Goal: Find specific page/section: Find specific page/section

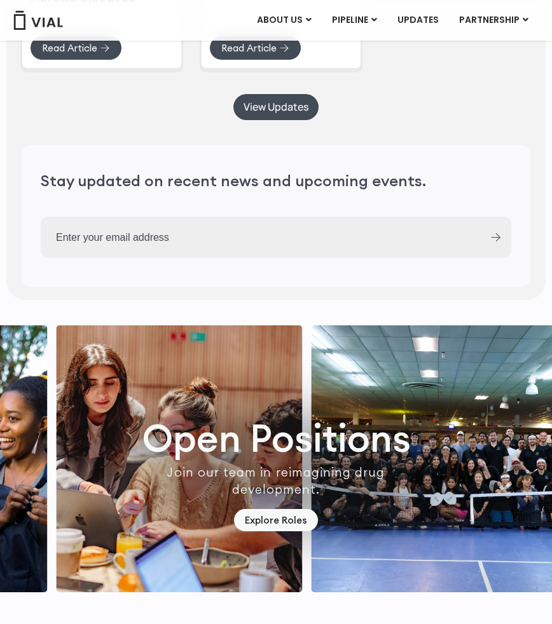
scroll to position [3358, 0]
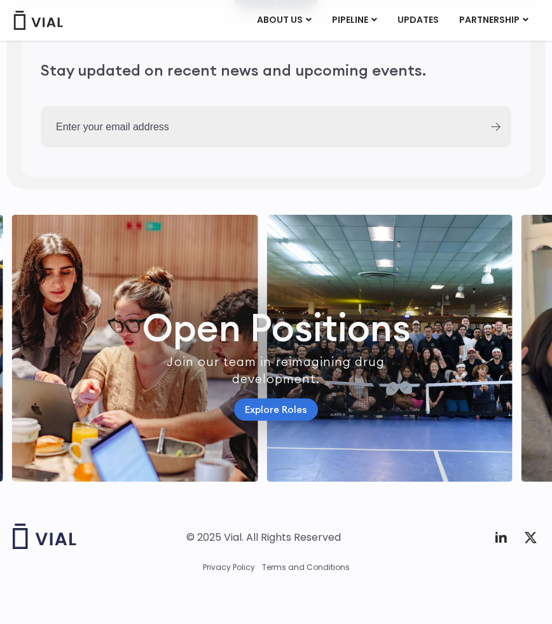
click at [296, 409] on link "Explore Roles" at bounding box center [276, 409] width 84 height 22
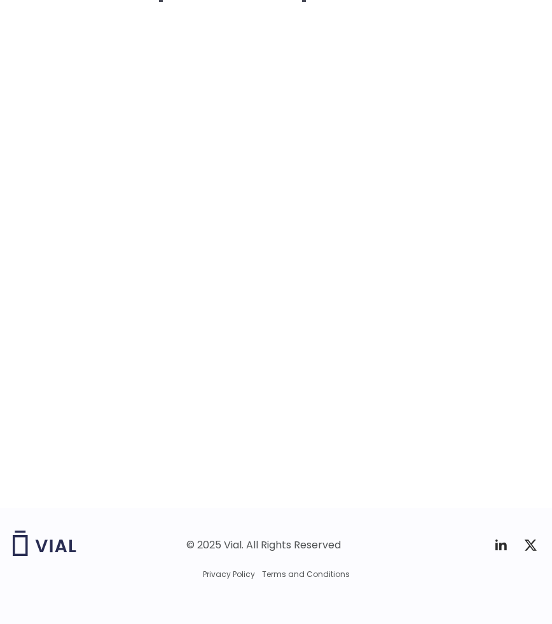
scroll to position [1869, 0]
